Goal: Transaction & Acquisition: Purchase product/service

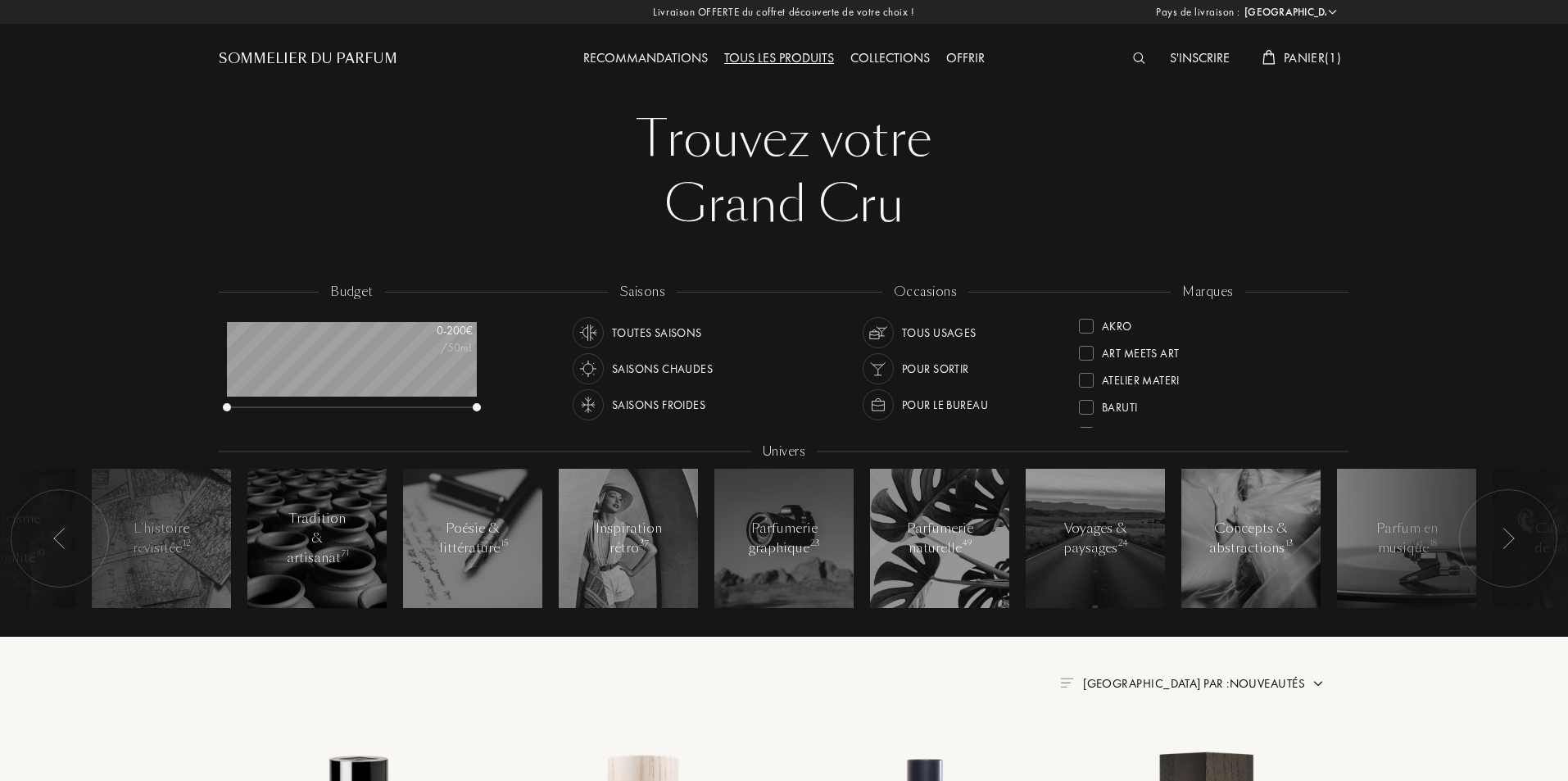
select select "FR"
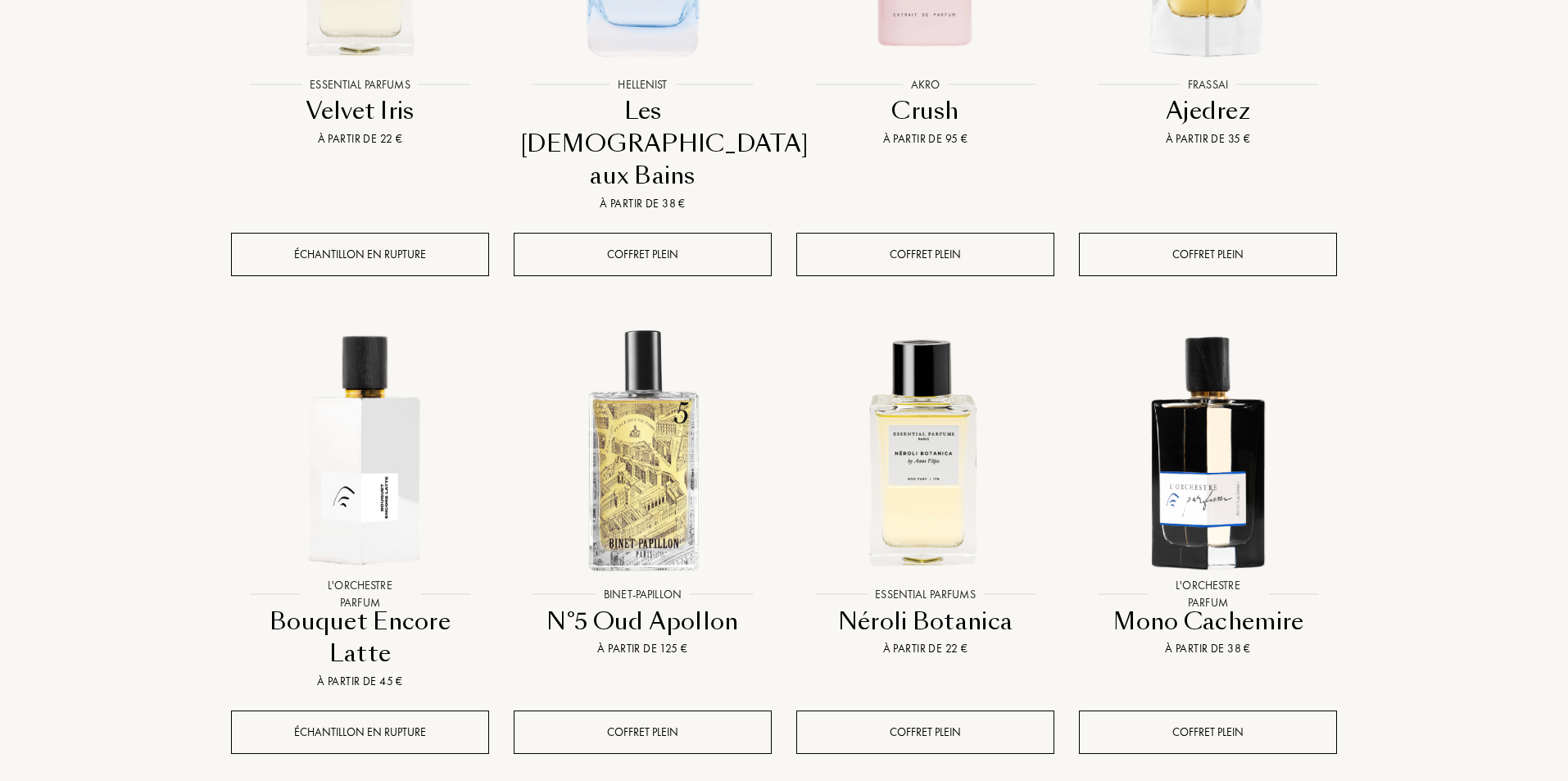
scroll to position [928, 0]
click at [387, 410] on img at bounding box center [360, 449] width 255 height 255
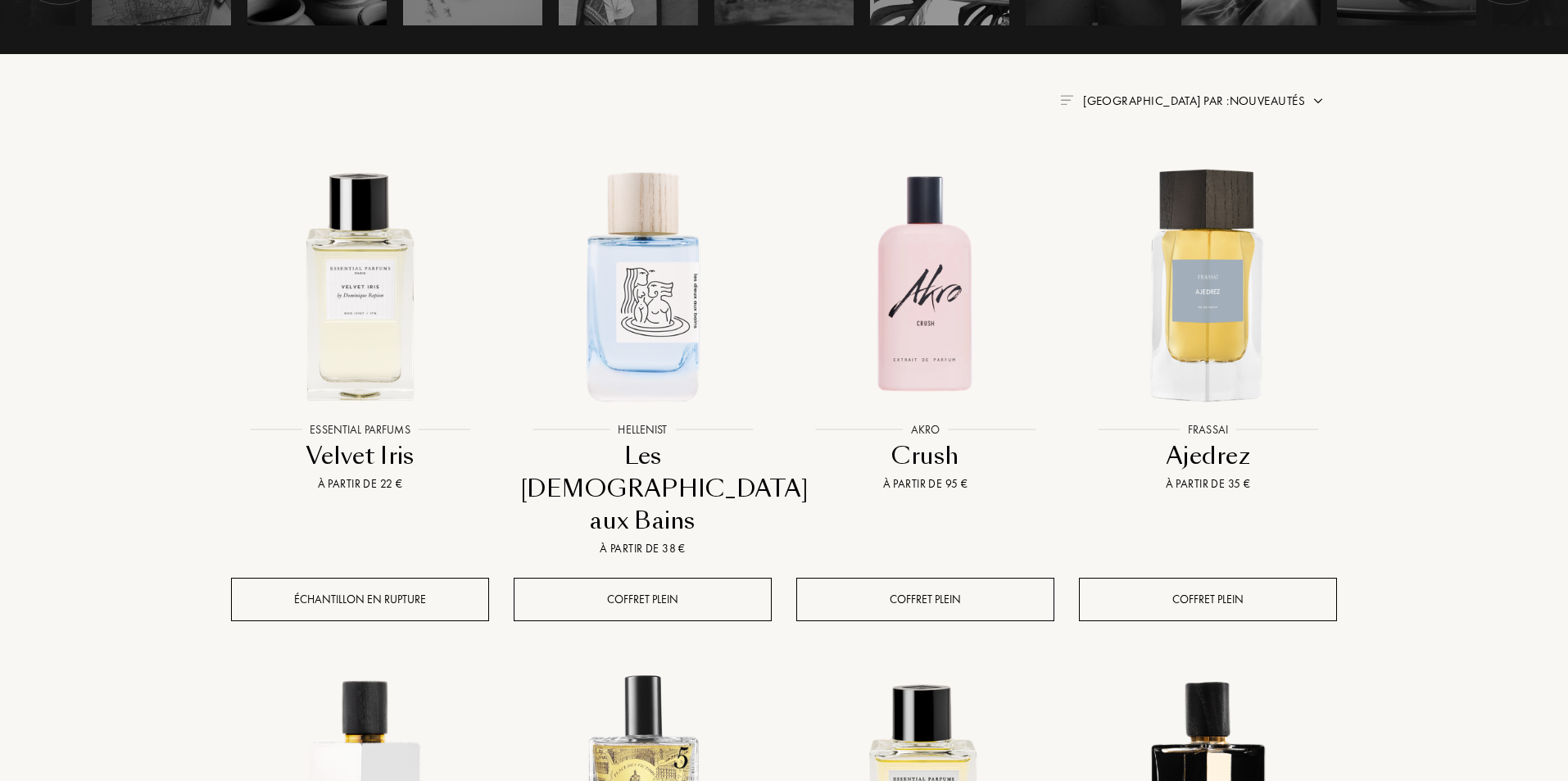
scroll to position [764, 0]
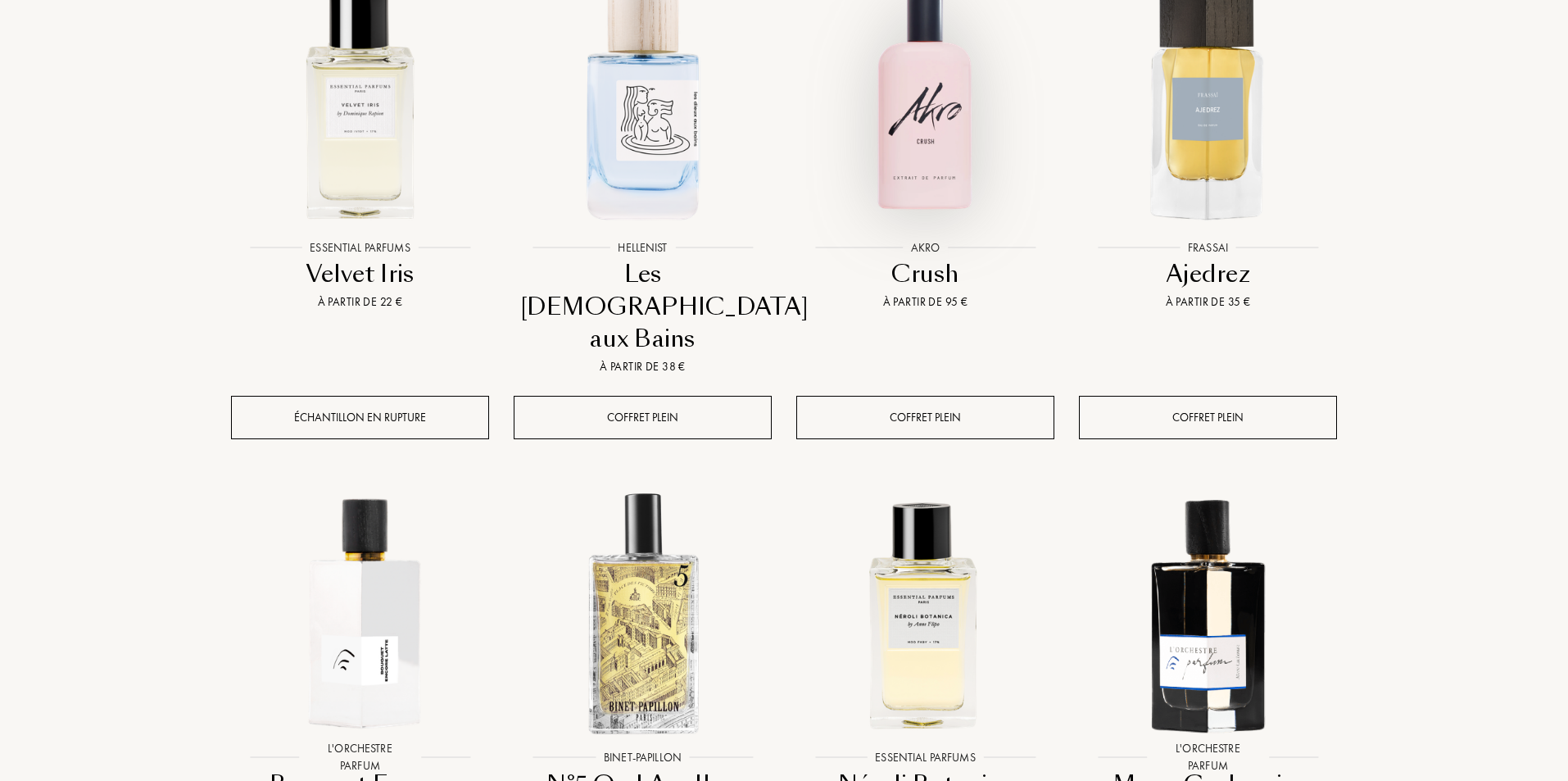
click at [960, 137] on img at bounding box center [925, 103] width 255 height 255
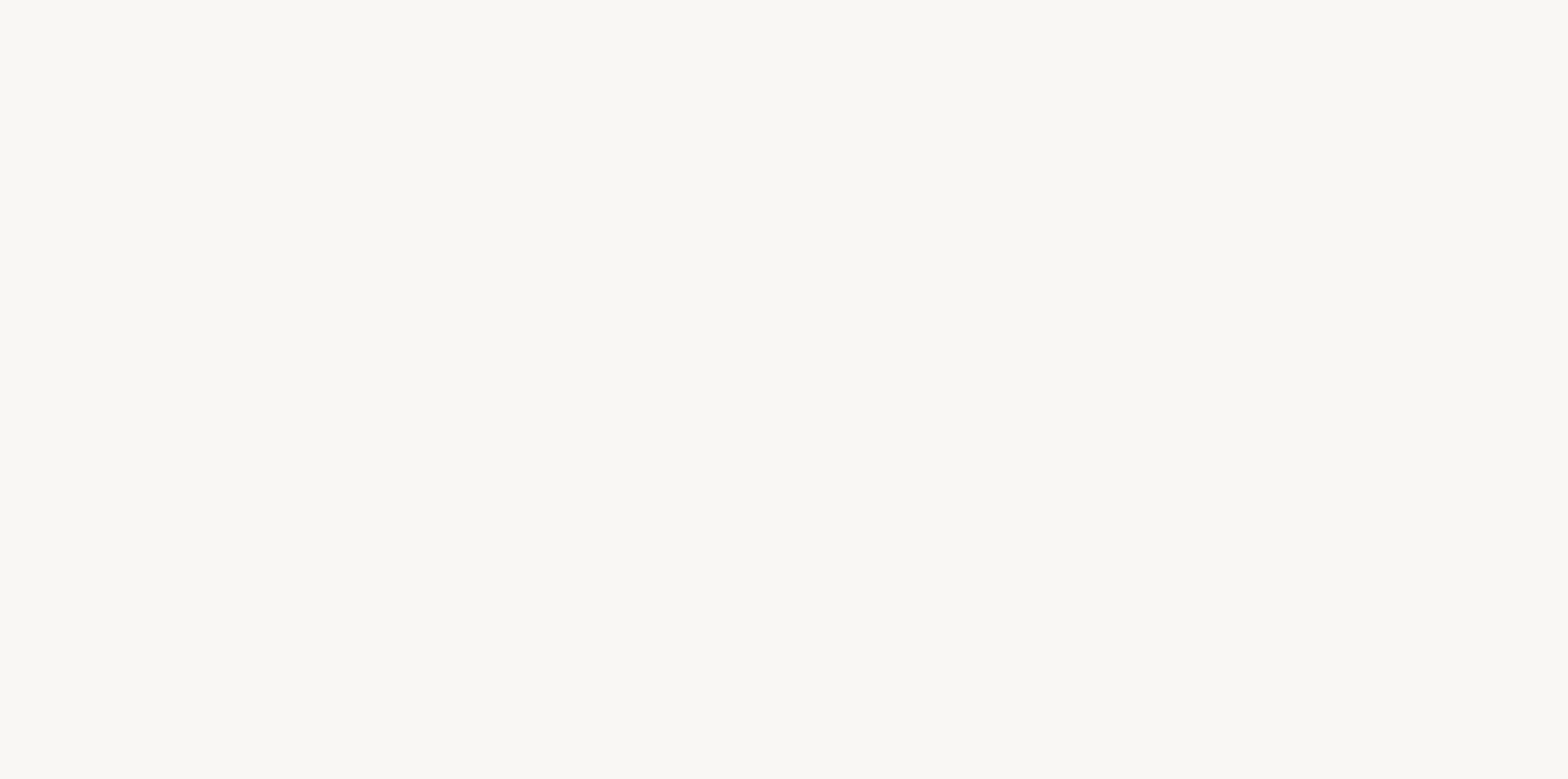
select select "FR"
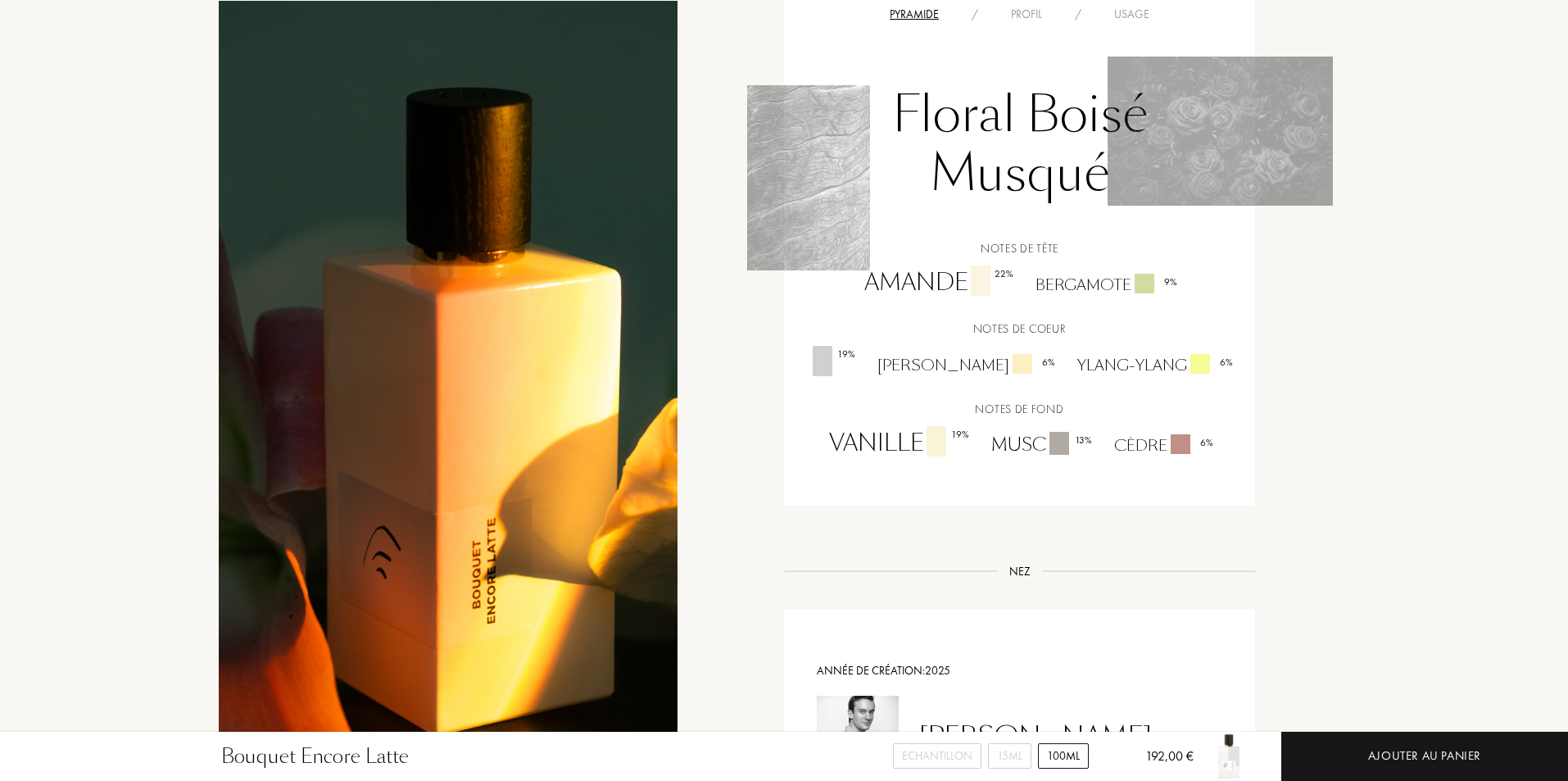
scroll to position [1146, 0]
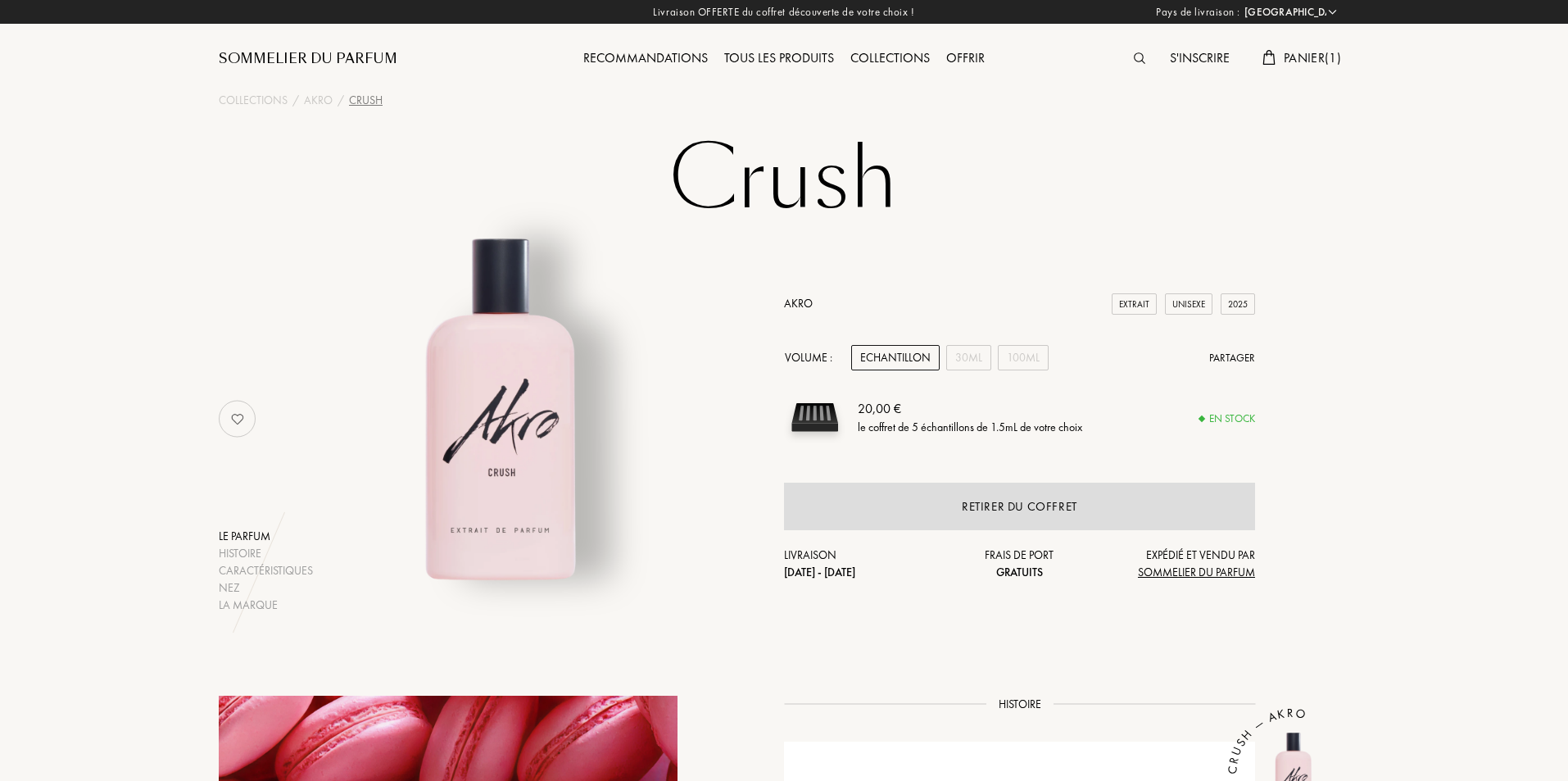
select select "FR"
click at [979, 361] on div "30mL" at bounding box center [969, 357] width 45 height 26
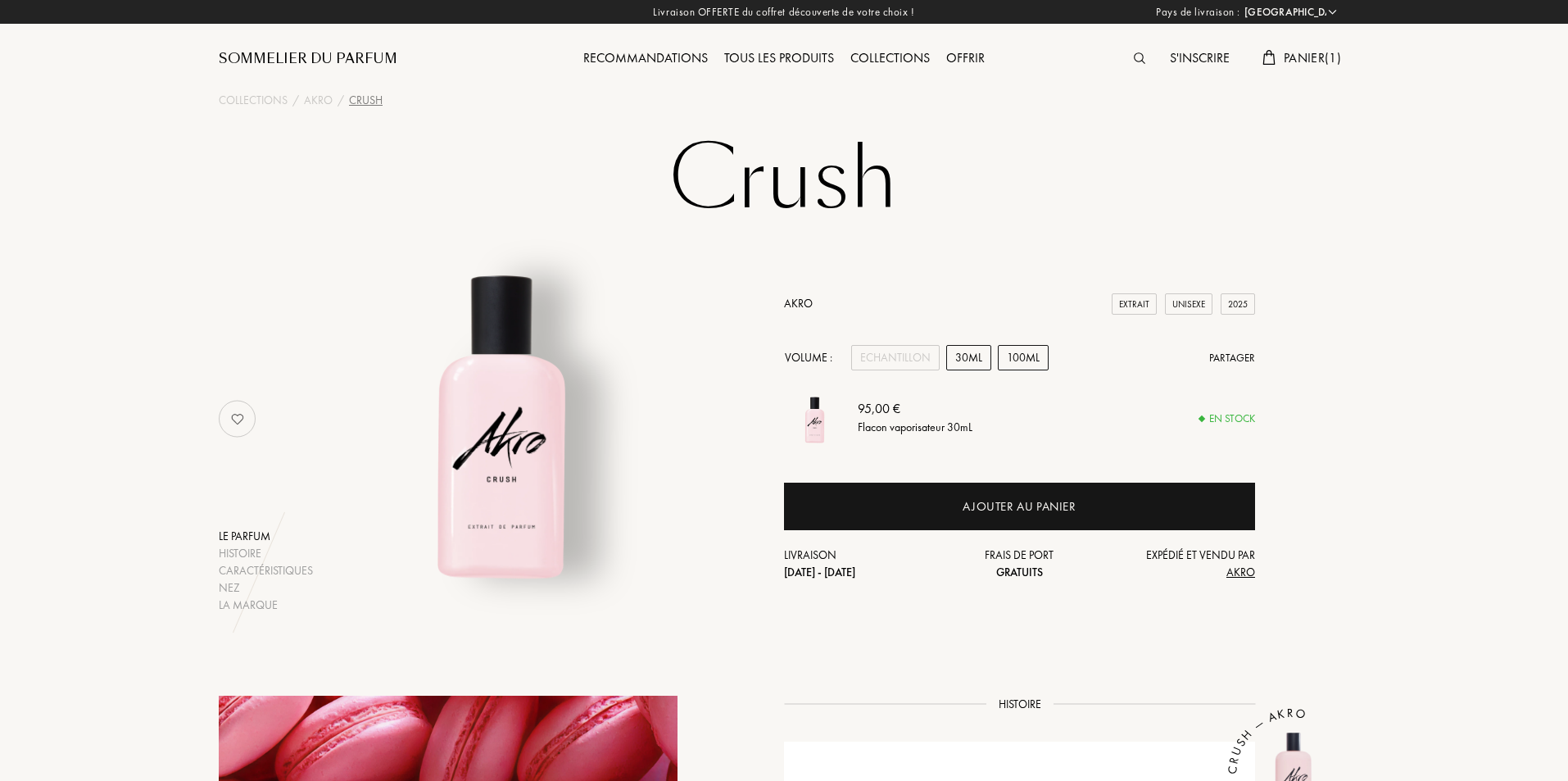
click at [1038, 360] on div "100mL" at bounding box center [1022, 357] width 50 height 26
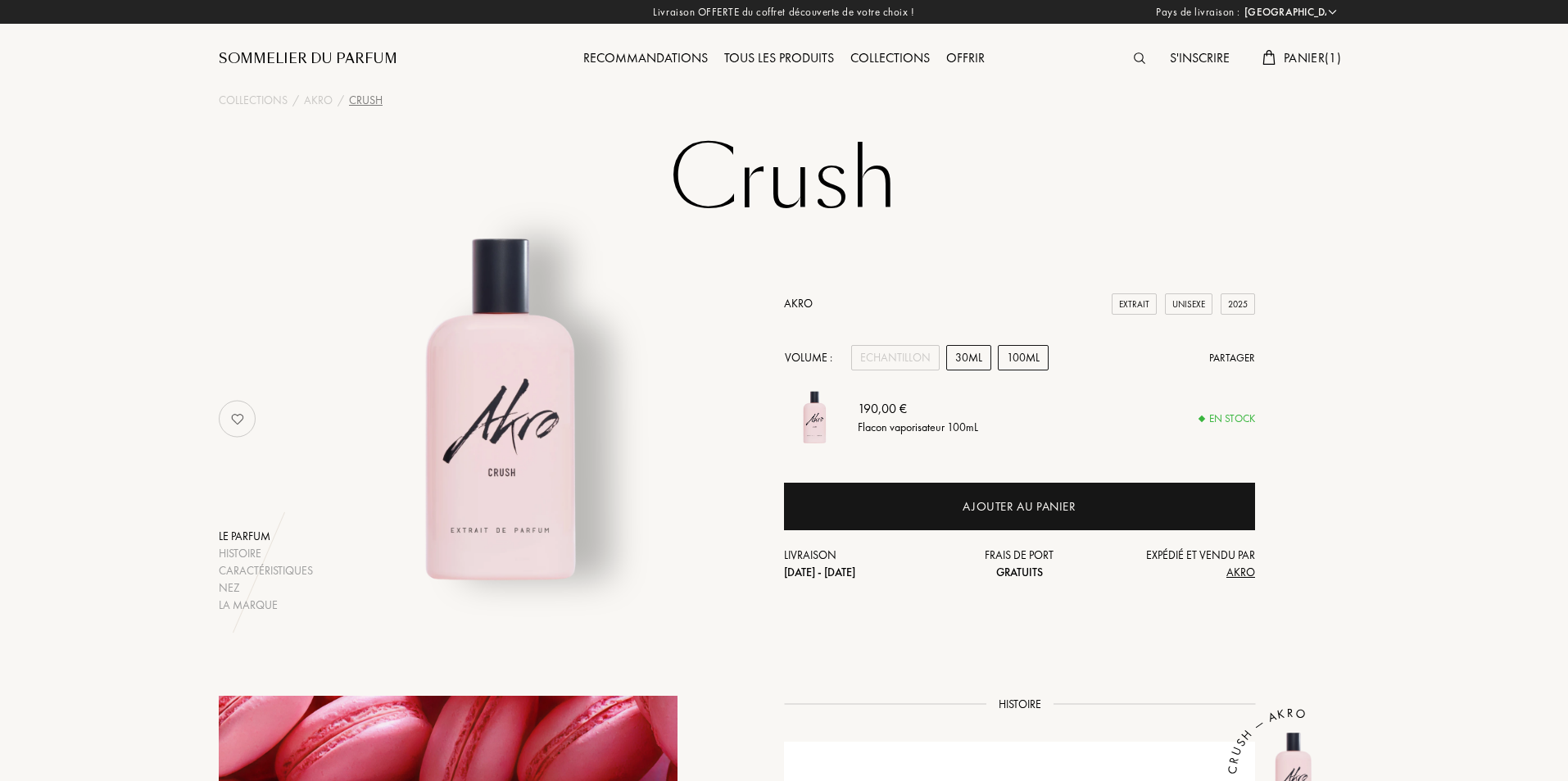
click at [959, 356] on div "30mL" at bounding box center [969, 357] width 45 height 26
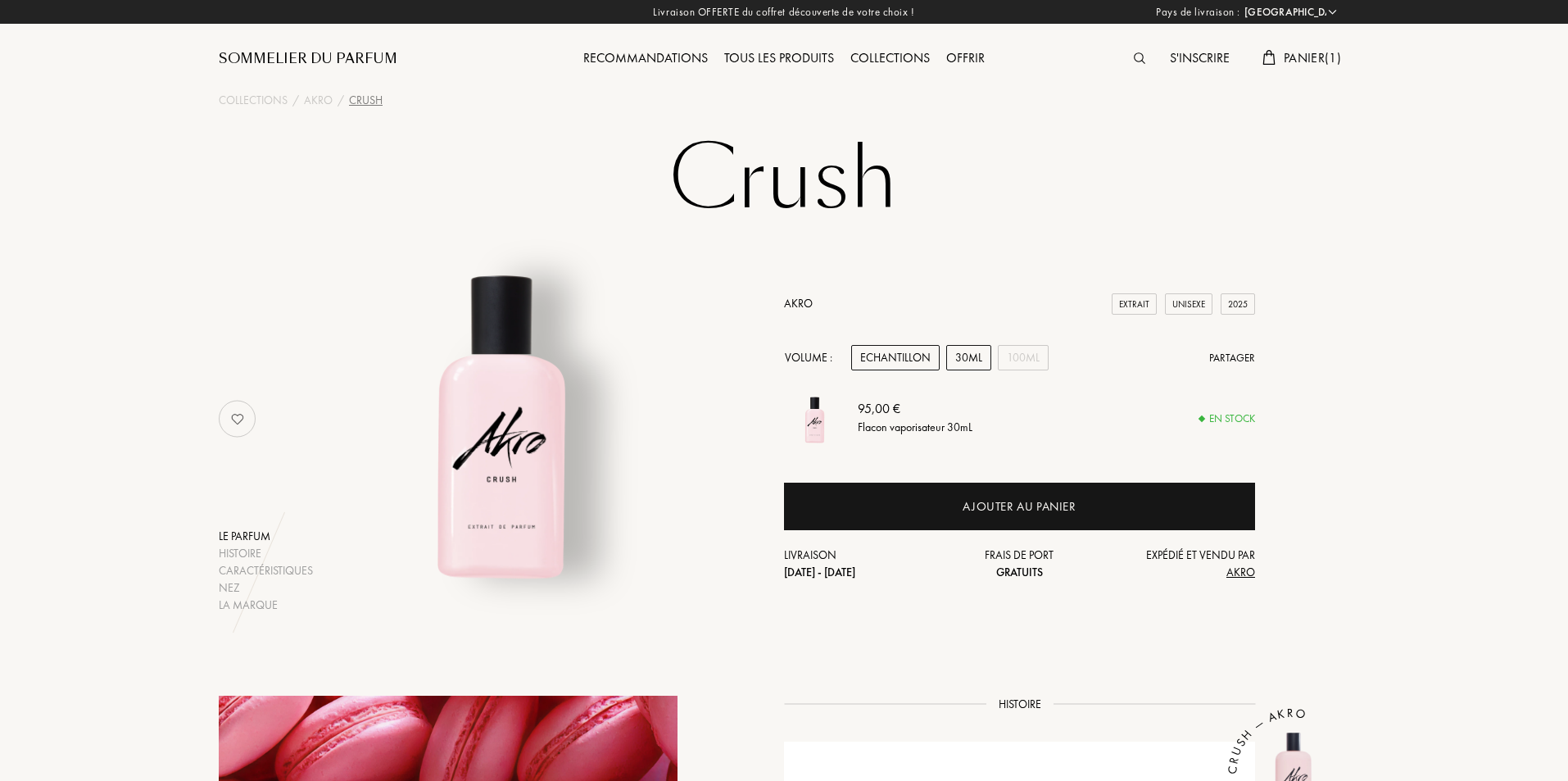
click at [889, 352] on div "Echantillon" at bounding box center [896, 357] width 89 height 26
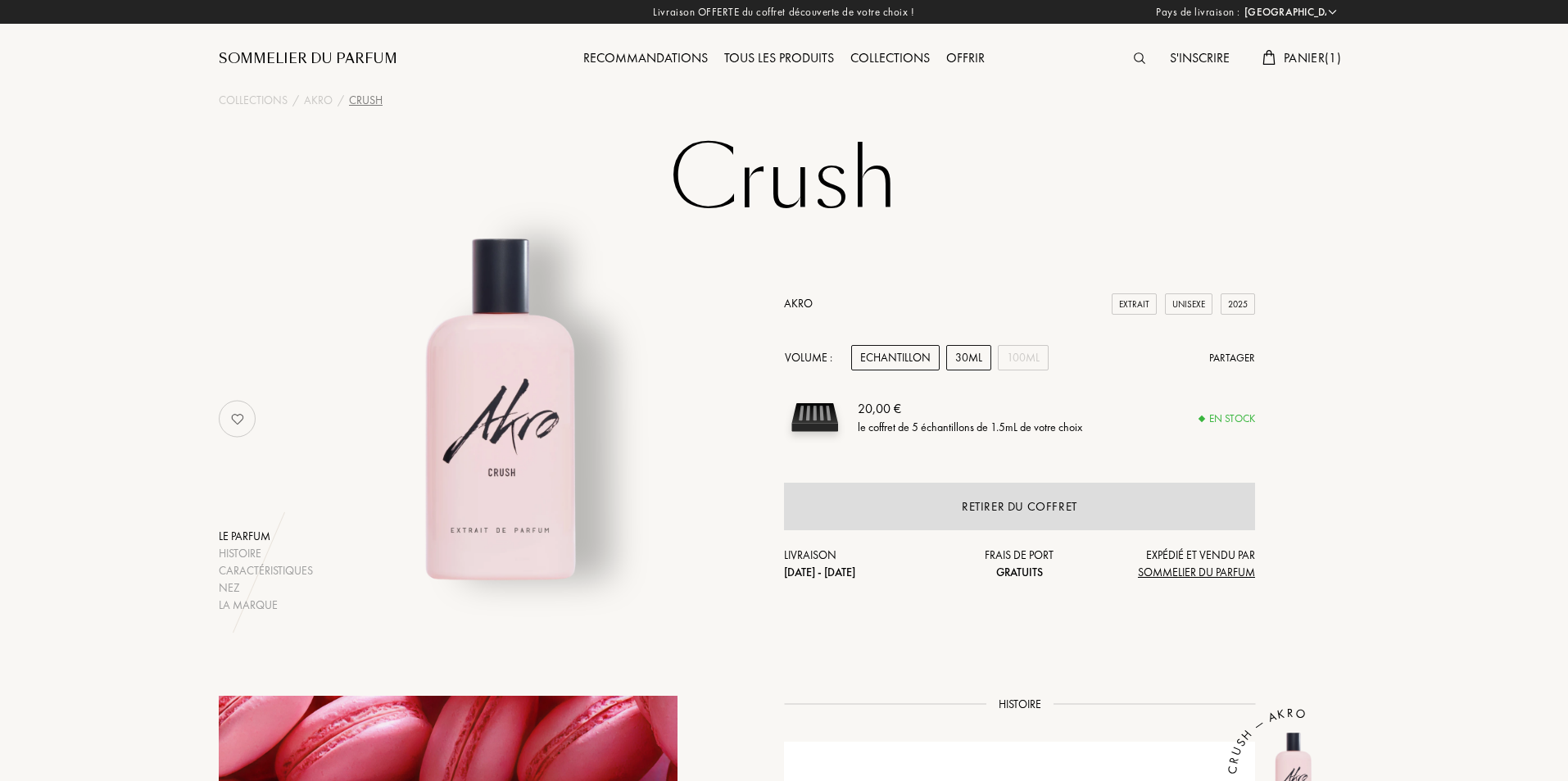
click at [973, 351] on div "30mL" at bounding box center [969, 357] width 45 height 26
